Goal: Find specific page/section: Find specific page/section

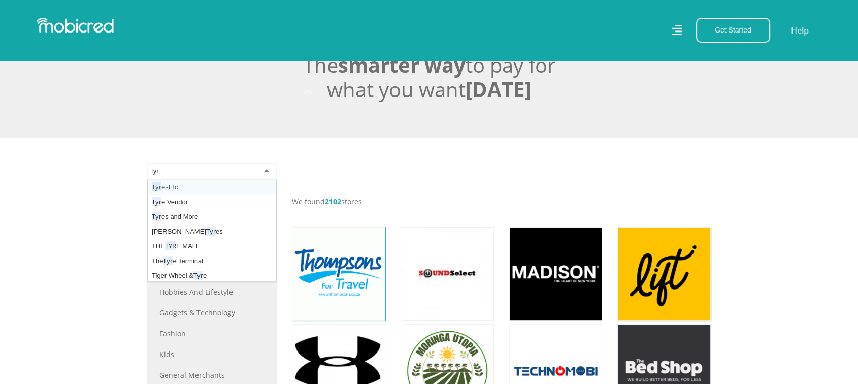
type input "tyre"
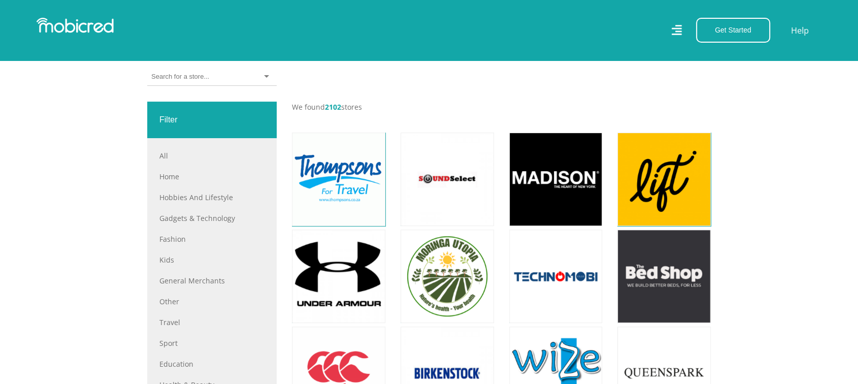
scroll to position [451, 0]
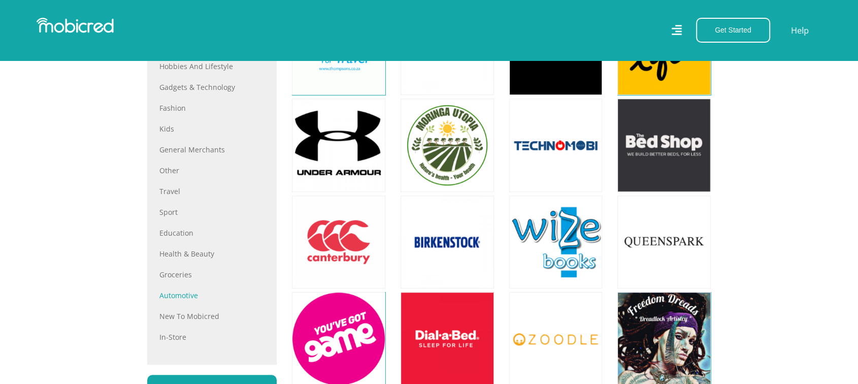
click at [196, 295] on link "Automotive" at bounding box center [211, 295] width 105 height 11
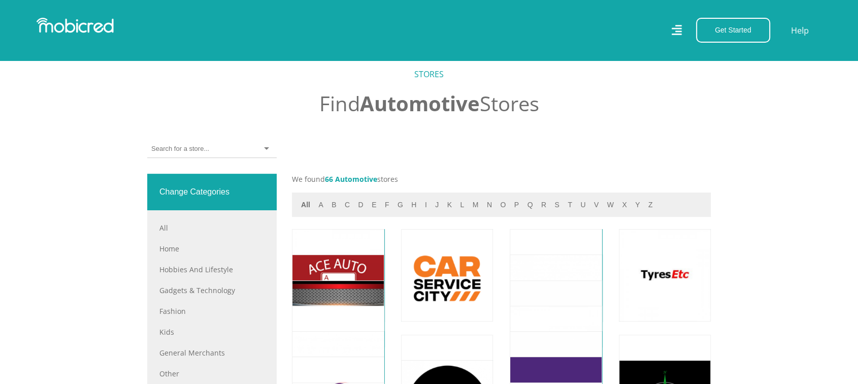
scroll to position [395, 0]
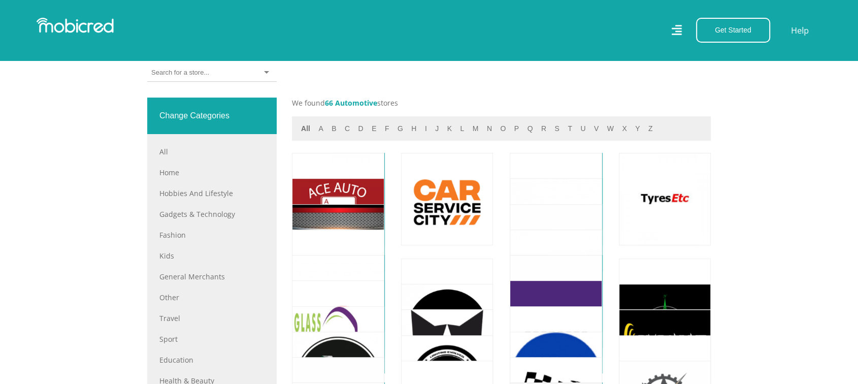
click at [209, 75] on div at bounding box center [212, 73] width 130 height 18
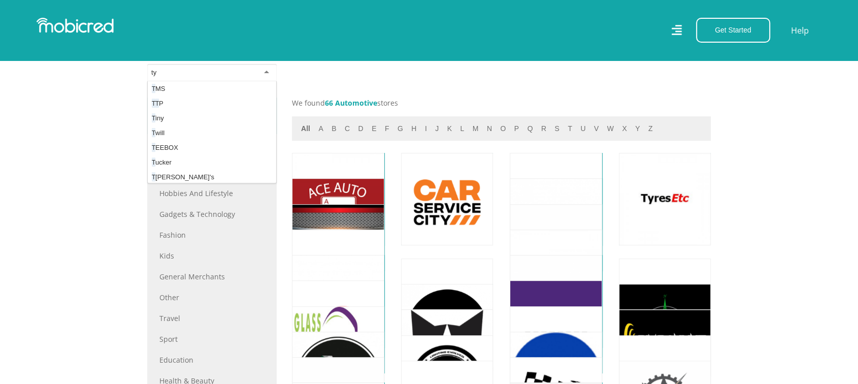
scroll to position [0, 0]
type input "tyr"
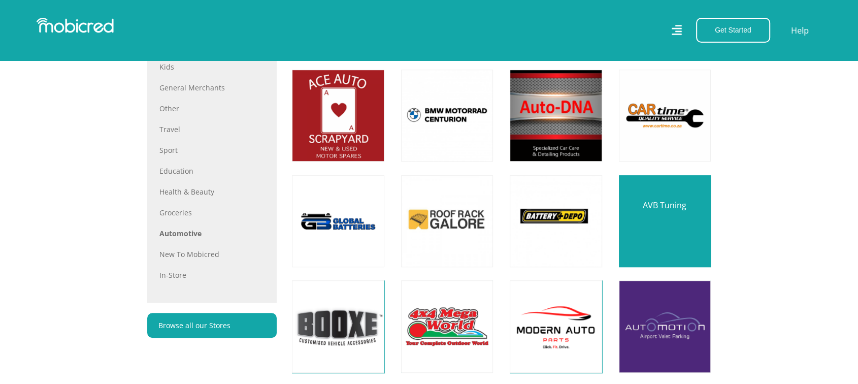
scroll to position [564, 0]
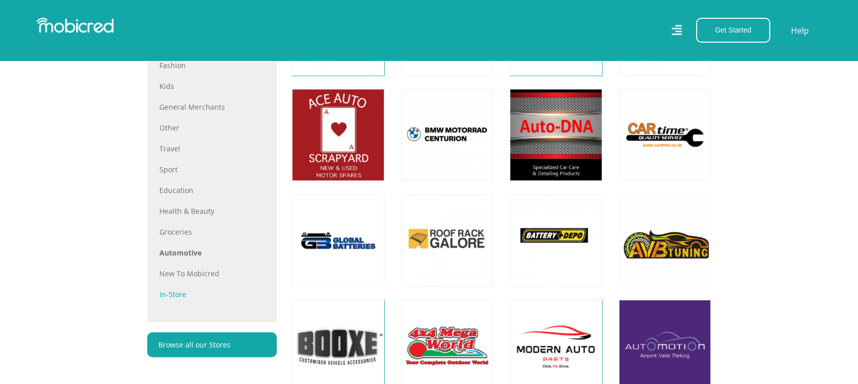
click at [175, 294] on link "In-store" at bounding box center [211, 294] width 105 height 11
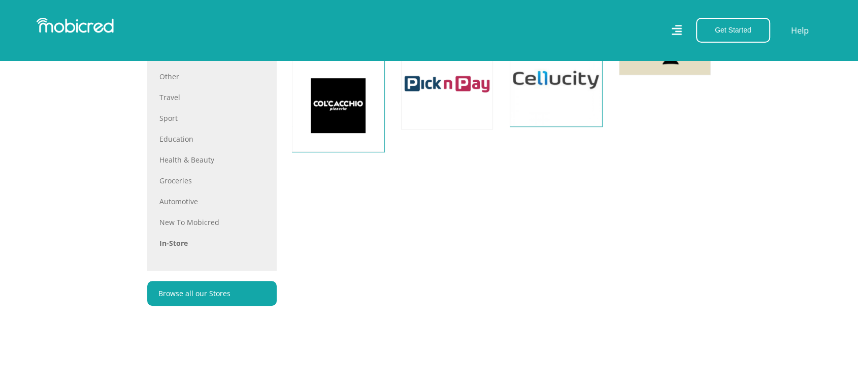
scroll to position [621, 0]
